Goal: Register for event/course

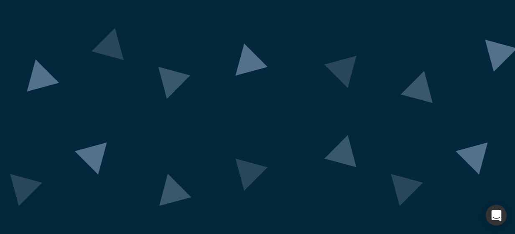
scroll to position [110, 0]
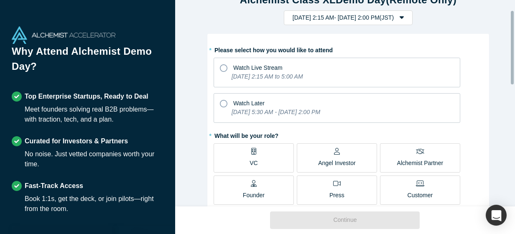
scroll to position [34, 0]
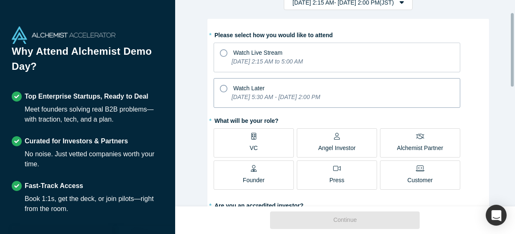
click at [259, 94] on icon "[DATE] 5:30 AM - [DATE] 2:00 PM" at bounding box center [275, 97] width 89 height 7
click at [0, 0] on input "Watch Later [DATE] 5:30 AM - [DATE] 2:00 PM" at bounding box center [0, 0] width 0 height 0
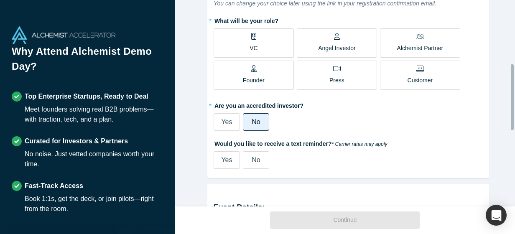
scroll to position [199, 0]
click at [221, 157] on span "Yes" at bounding box center [226, 159] width 11 height 7
click at [0, 0] on input "Yes" at bounding box center [0, 0] width 0 height 0
select select "US"
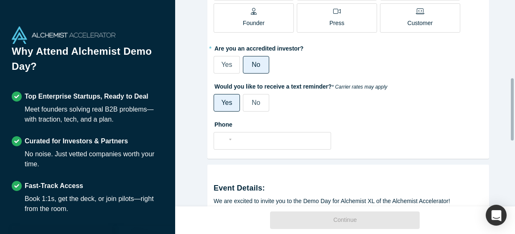
scroll to position [256, 0]
click at [250, 109] on label "No" at bounding box center [256, 103] width 26 height 18
click at [0, 0] on input "No" at bounding box center [0, 0] width 0 height 0
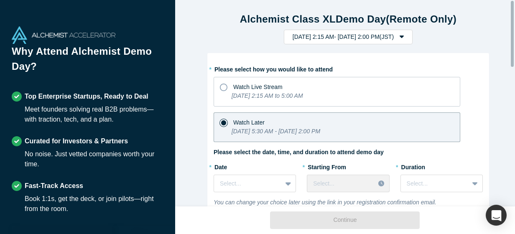
scroll to position [74, 0]
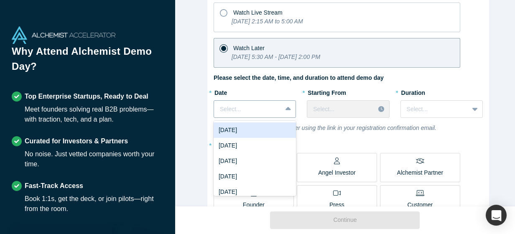
click at [277, 111] on div "Select..." at bounding box center [248, 109] width 68 height 14
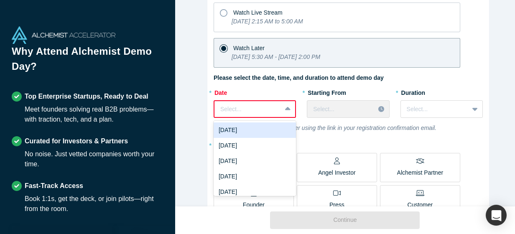
click at [276, 112] on div "Select..." at bounding box center [247, 109] width 67 height 14
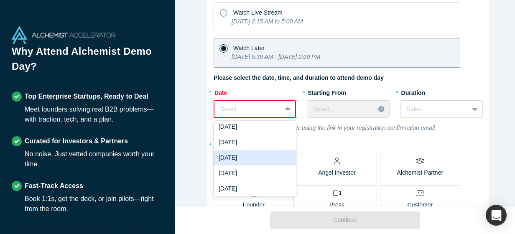
scroll to position [19, 0]
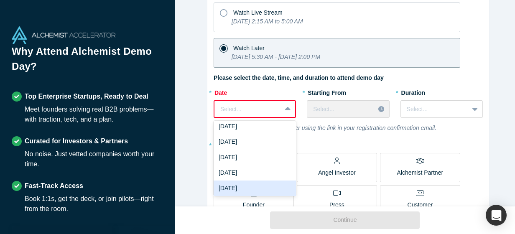
click at [253, 184] on div "[DATE]" at bounding box center [254, 187] width 82 height 15
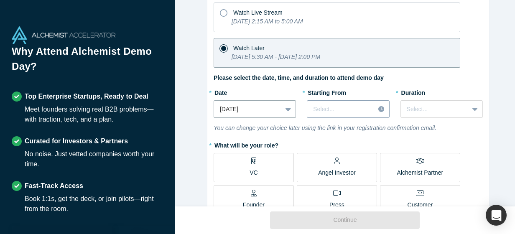
click at [358, 115] on div "Select..." at bounding box center [348, 109] width 82 height 18
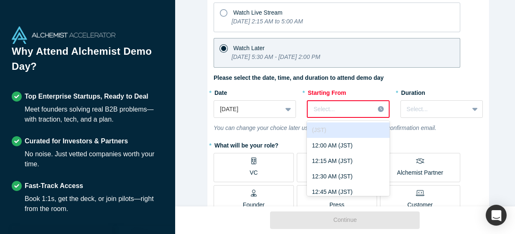
click at [378, 109] on icon at bounding box center [381, 109] width 6 height 6
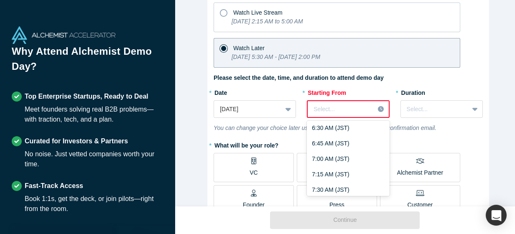
scroll to position [421, 0]
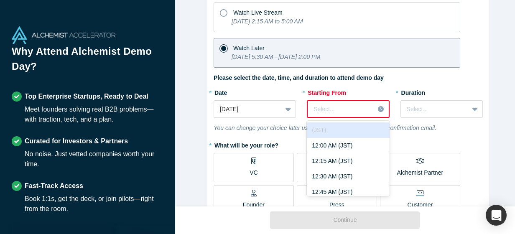
click at [379, 110] on icon at bounding box center [381, 109] width 6 height 6
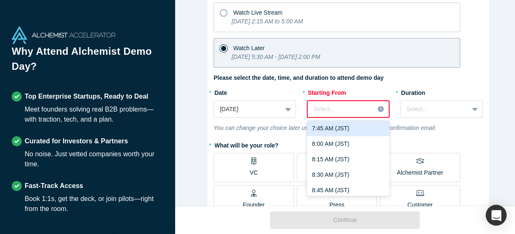
scroll to position [497, 0]
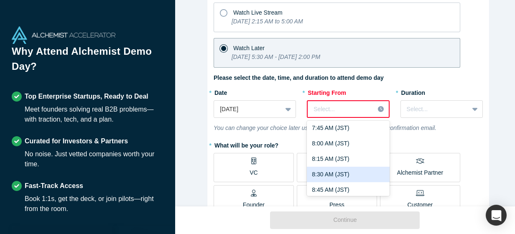
click at [340, 170] on div "8:30 AM (JST)" at bounding box center [348, 174] width 82 height 15
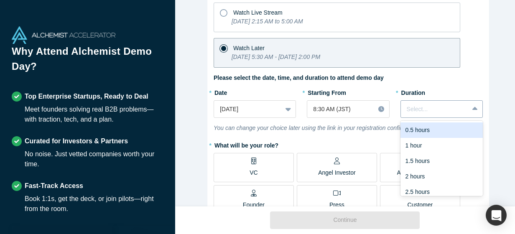
click at [460, 114] on div "Select..." at bounding box center [435, 109] width 68 height 14
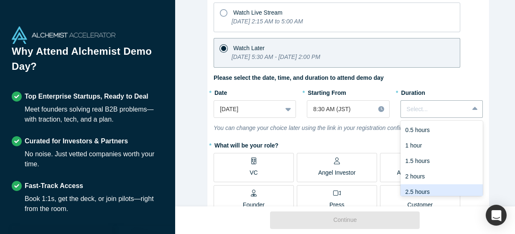
scroll to position [21, 0]
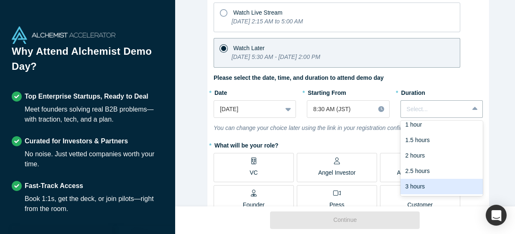
click at [439, 187] on div "3 hours" at bounding box center [441, 186] width 82 height 15
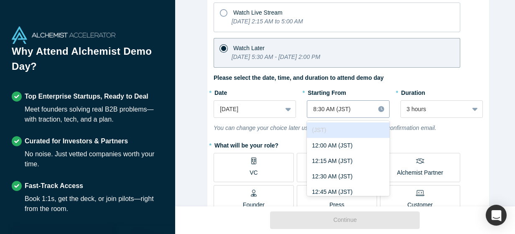
click at [365, 105] on div at bounding box center [341, 109] width 56 height 10
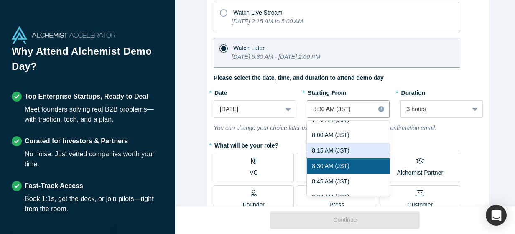
scroll to position [521, 0]
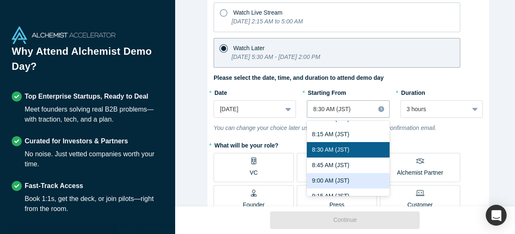
click at [359, 178] on div "9:00 AM (JST)" at bounding box center [348, 180] width 82 height 15
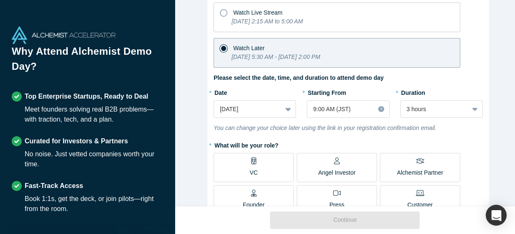
click at [353, 125] on icon "You can change your choice later using the link in your registration confirmati…" at bounding box center [324, 127] width 223 height 7
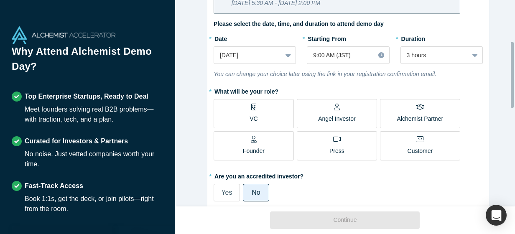
scroll to position [140, 0]
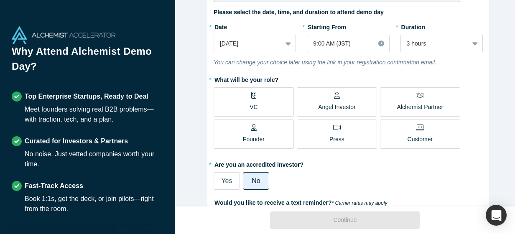
click at [276, 104] on label "VC" at bounding box center [253, 101] width 80 height 29
click at [0, 0] on input "VC" at bounding box center [0, 0] width 0 height 0
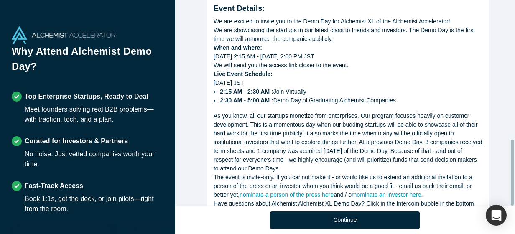
scroll to position [434, 0]
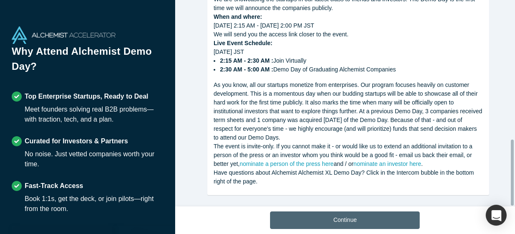
click at [328, 220] on button "Continue" at bounding box center [345, 220] width 150 height 18
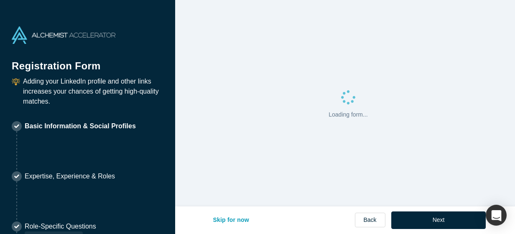
select select "US"
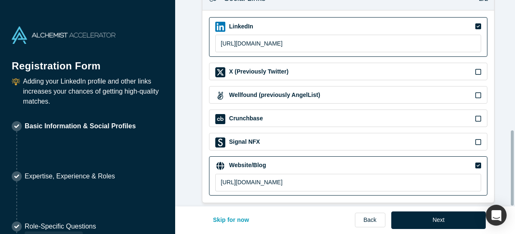
scroll to position [355, 0]
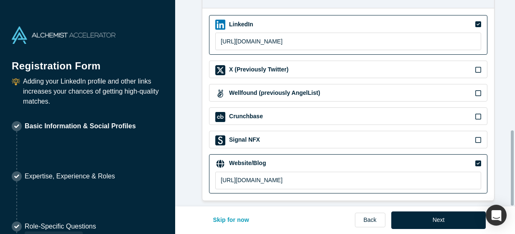
click at [427, 229] on div "Skip for now Back Next" at bounding box center [344, 220] width 281 height 28
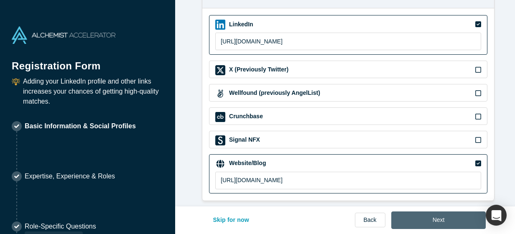
click at [428, 228] on button "Next" at bounding box center [438, 220] width 95 height 18
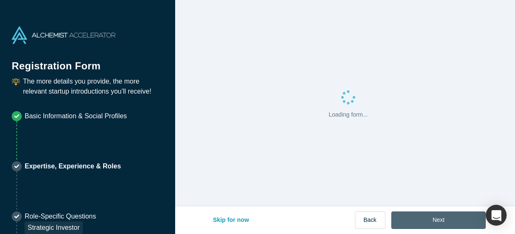
scroll to position [0, 0]
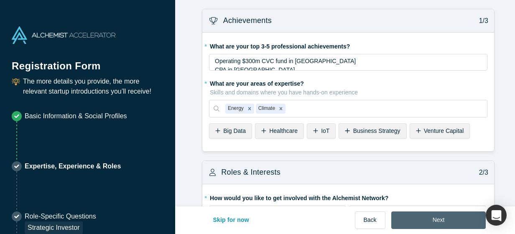
click at [428, 228] on button "Next" at bounding box center [438, 220] width 95 height 18
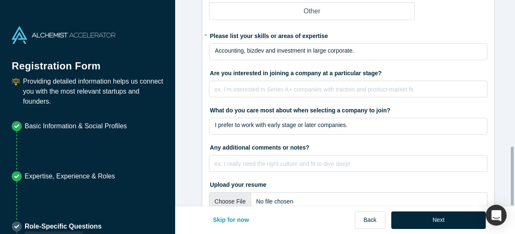
scroll to position [512, 0]
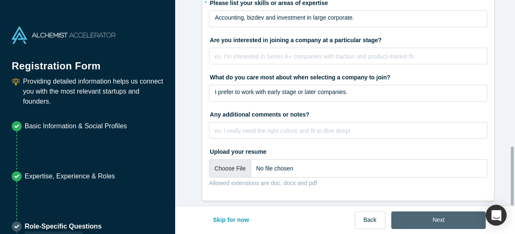
click at [424, 221] on button "Next" at bounding box center [438, 220] width 95 height 18
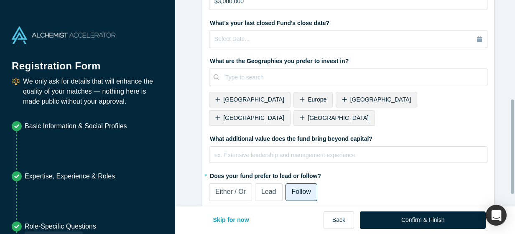
scroll to position [241, 0]
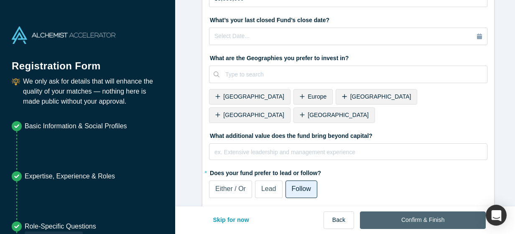
click at [409, 214] on button "Confirm & Finish" at bounding box center [423, 220] width 126 height 18
